Goal: Task Accomplishment & Management: Manage account settings

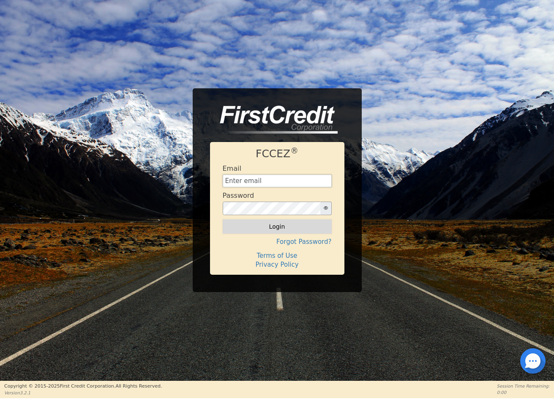
type input "[EMAIL_ADDRESS][DOMAIN_NAME]"
click at [281, 225] on button "Login" at bounding box center [277, 226] width 109 height 14
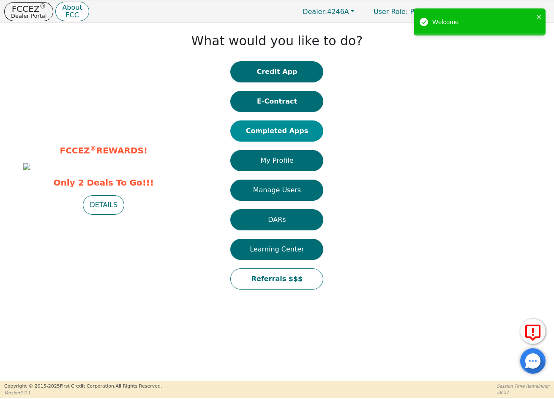
click at [282, 131] on button "Completed Apps" at bounding box center [276, 130] width 93 height 21
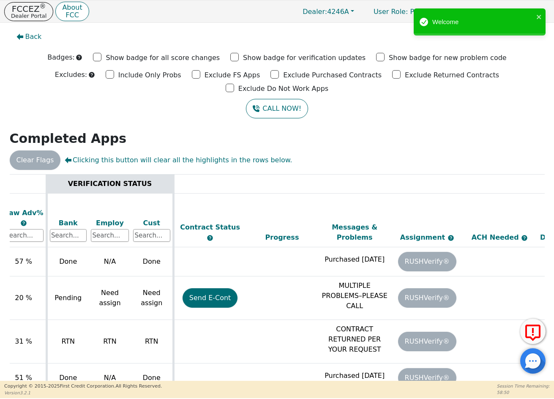
scroll to position [0, 387]
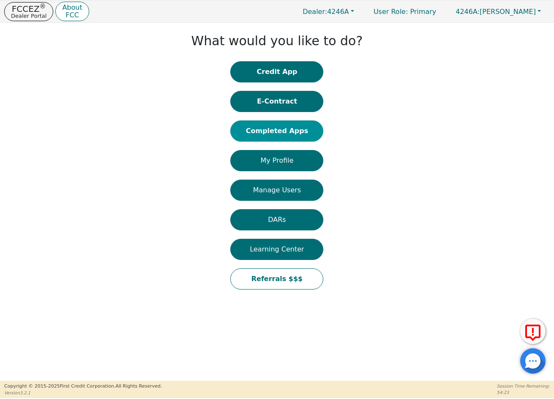
click at [276, 133] on button "Completed Apps" at bounding box center [276, 130] width 93 height 21
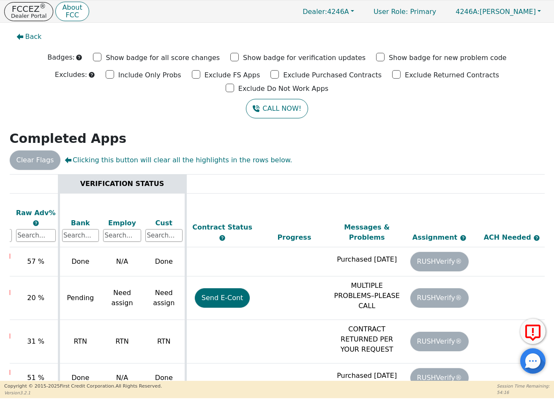
scroll to position [0, 387]
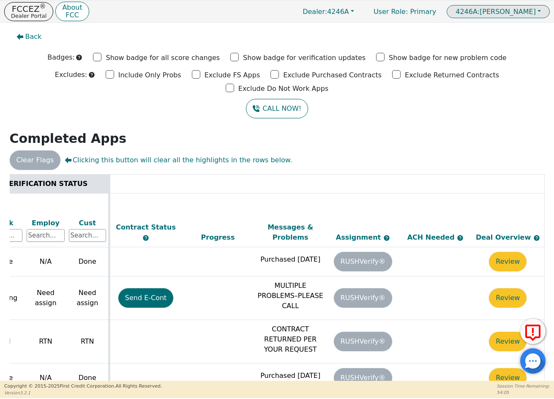
click at [532, 12] on span "4246A: [PERSON_NAME]" at bounding box center [496, 12] width 80 height 8
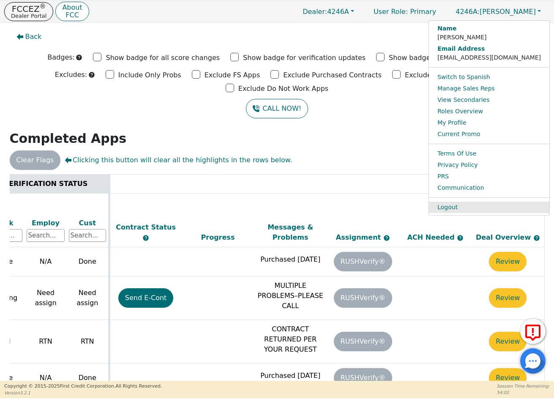
click at [480, 208] on link "Logout" at bounding box center [489, 207] width 120 height 11
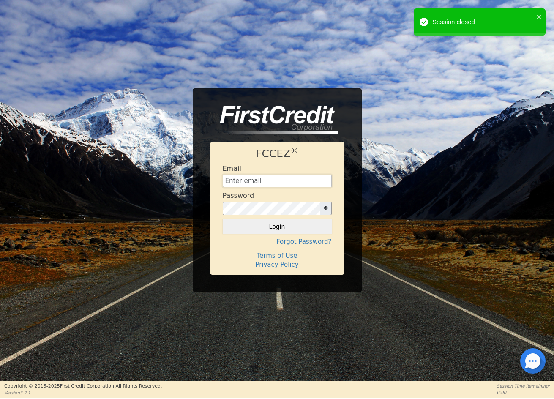
type input "[EMAIL_ADDRESS][DOMAIN_NAME]"
